Goal: Navigation & Orientation: Find specific page/section

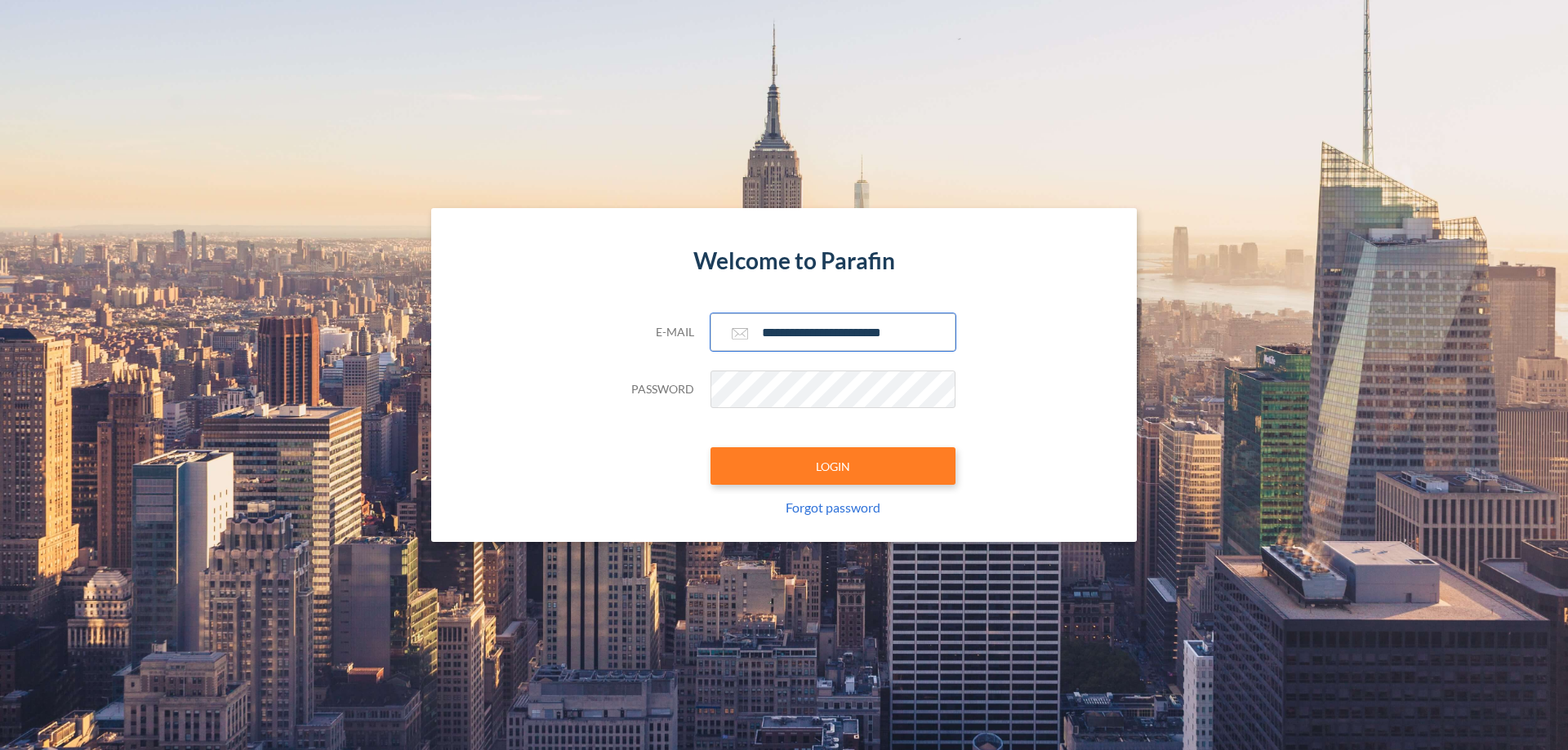
type input "**********"
click at [833, 466] on button "LOGIN" at bounding box center [833, 466] width 245 height 37
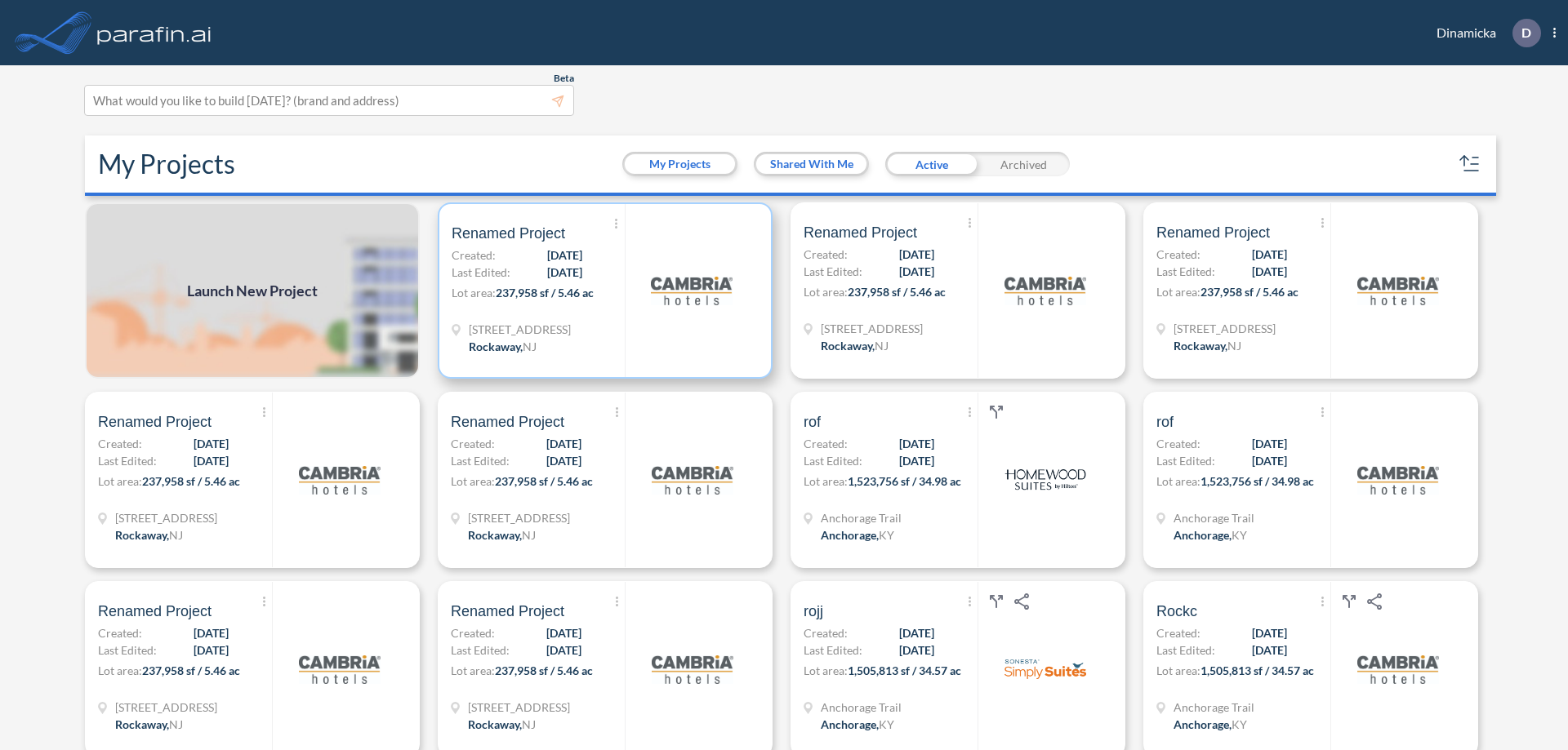
scroll to position [4, 0]
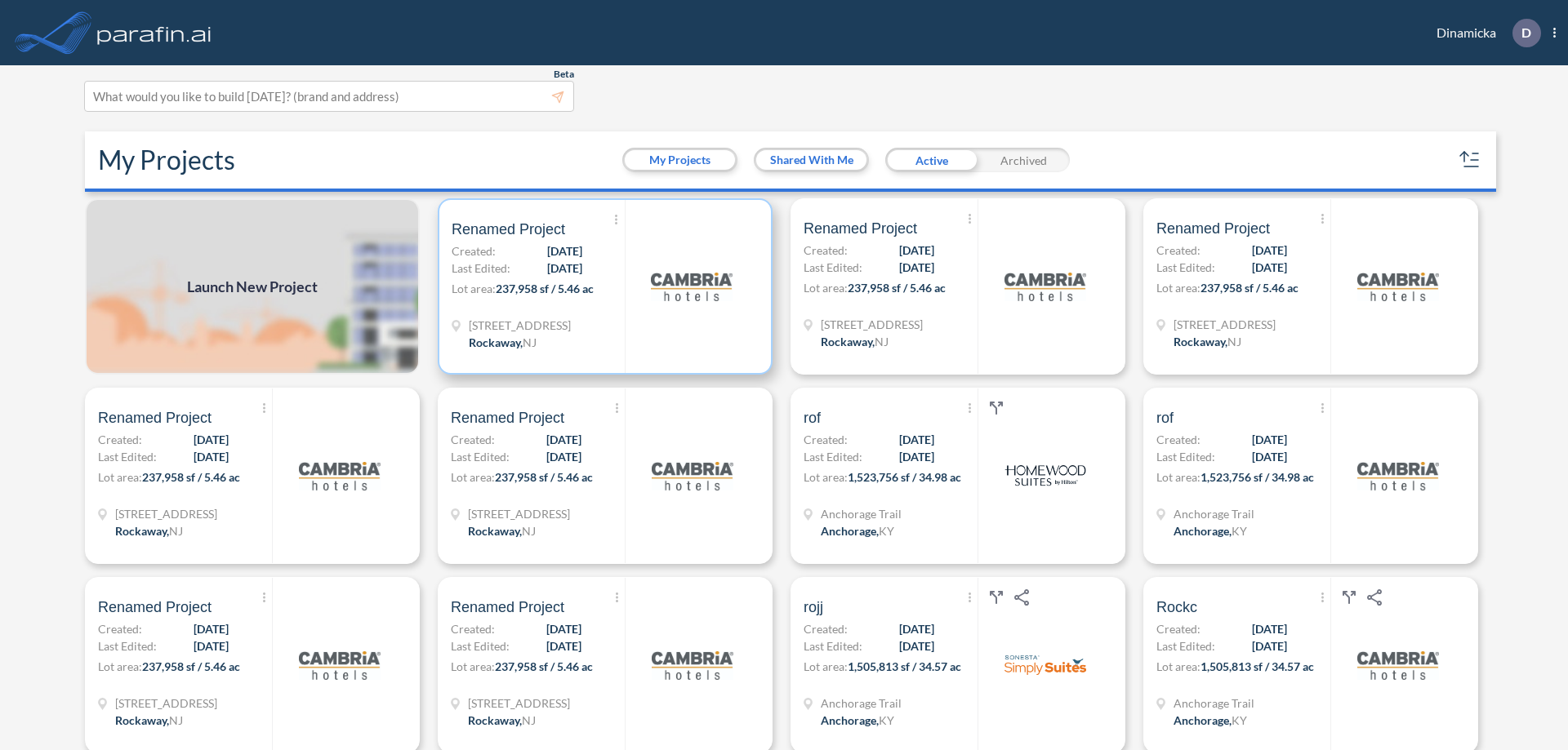
click at [602, 287] on p "Lot area: 237,958 sf / 5.46 ac" at bounding box center [538, 292] width 173 height 24
